Goal: Transaction & Acquisition: Purchase product/service

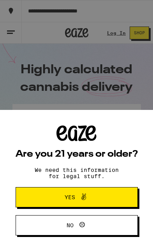
click at [96, 204] on button "Yes" at bounding box center [77, 197] width 122 height 20
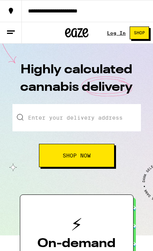
click at [101, 121] on input "Enter your delivery address" at bounding box center [76, 117] width 128 height 27
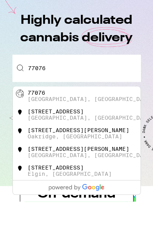
click at [35, 145] on div "[GEOGRAPHIC_DATA], [GEOGRAPHIC_DATA]" at bounding box center [91, 148] width 126 height 6
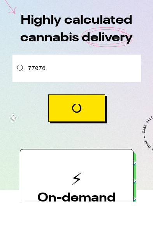
type input "[GEOGRAPHIC_DATA]"
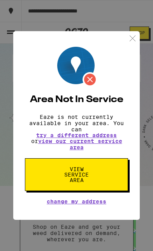
click at [107, 184] on button "View Service Area" at bounding box center [76, 174] width 103 height 33
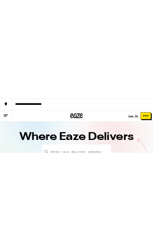
scroll to position [5, 0]
